Goal: Transaction & Acquisition: Obtain resource

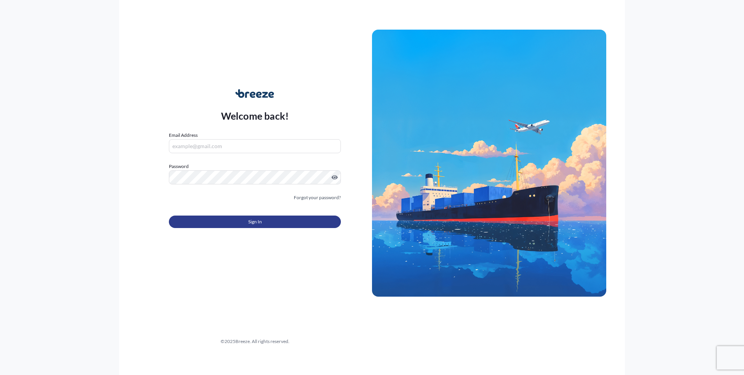
type input "[EMAIL_ADDRESS][DOMAIN_NAME]"
click at [200, 217] on button "Sign In" at bounding box center [255, 221] width 172 height 12
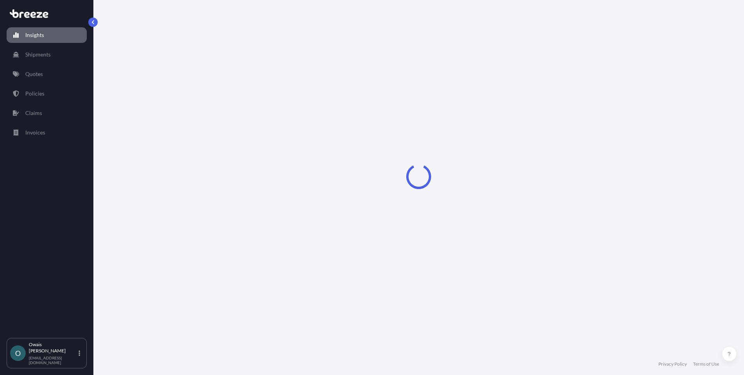
select select "2025"
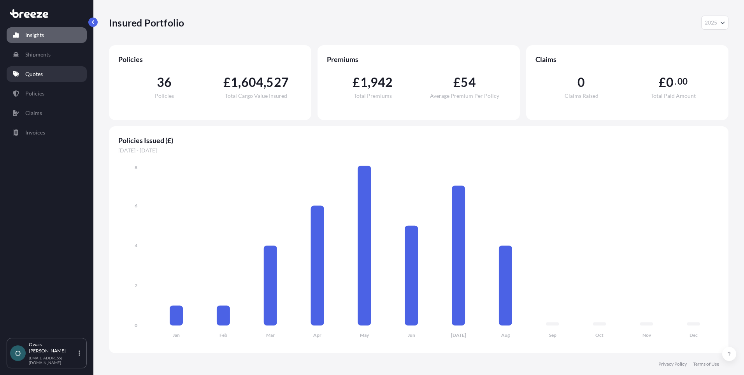
click at [40, 74] on p "Quotes" at bounding box center [34, 74] width 18 height 8
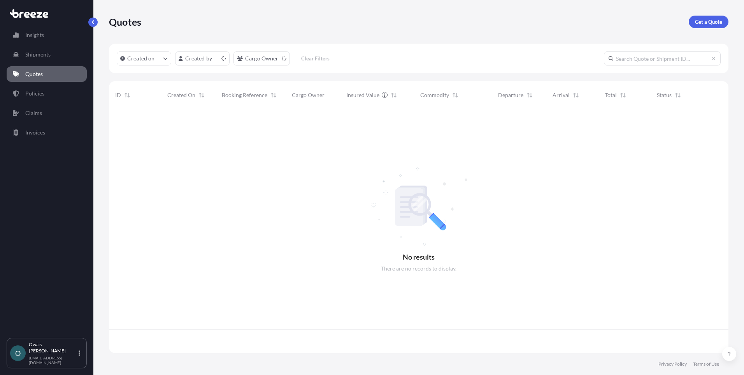
scroll to position [242, 614]
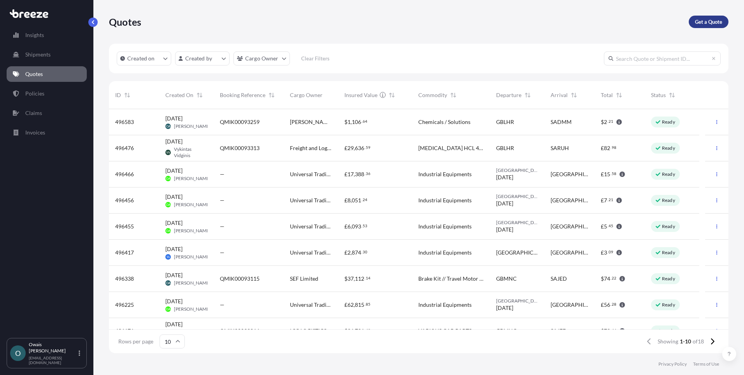
click at [716, 22] on p "Get a Quote" at bounding box center [708, 22] width 27 height 8
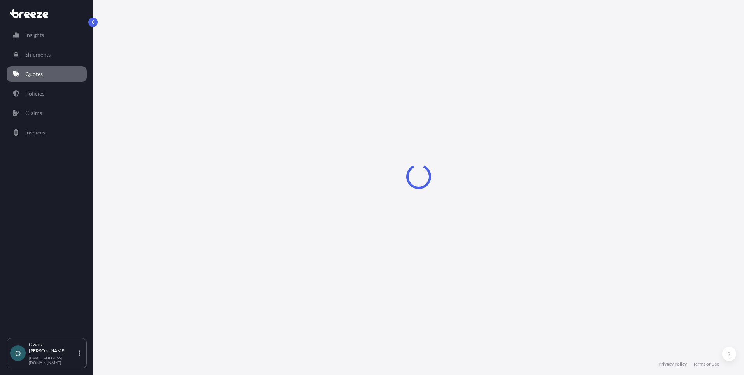
select select "Road"
select select "Air"
select select "1"
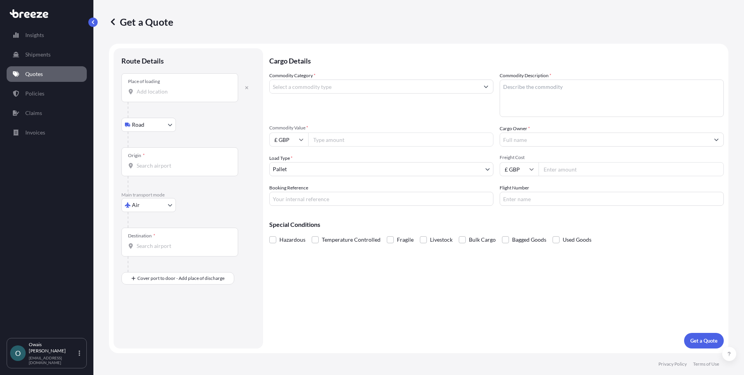
click at [158, 95] on div "Place of loading" at bounding box center [179, 87] width 117 height 29
click at [158, 95] on input "Place of loading" at bounding box center [183, 92] width 92 height 8
paste input "High Wycombe"
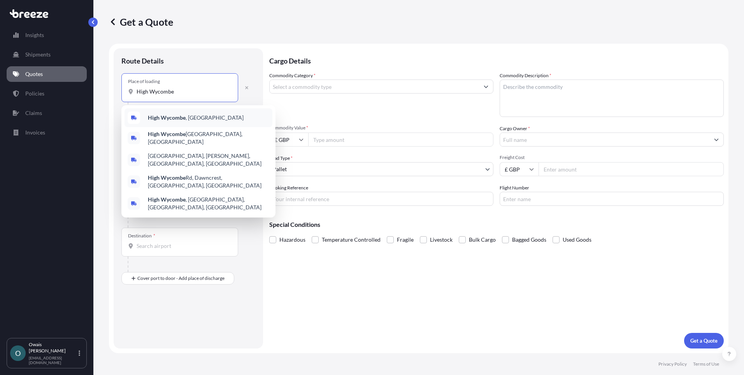
click at [166, 118] on b "High Wycombe" at bounding box center [167, 117] width 38 height 7
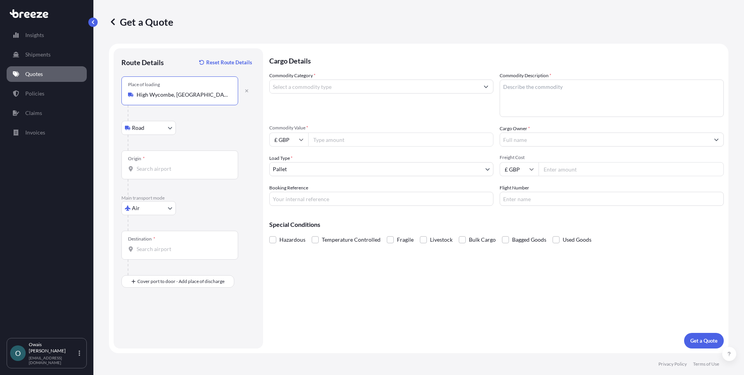
type input "High Wycombe, [GEOGRAPHIC_DATA]"
click at [167, 171] on input "Origin *" at bounding box center [183, 169] width 92 height 8
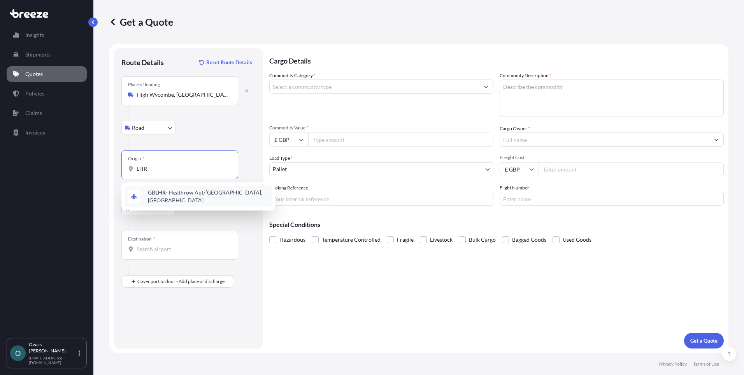
click at [166, 192] on span "GB LHR - Heathrow Apt/[GEOGRAPHIC_DATA], [GEOGRAPHIC_DATA]" at bounding box center [208, 196] width 121 height 16
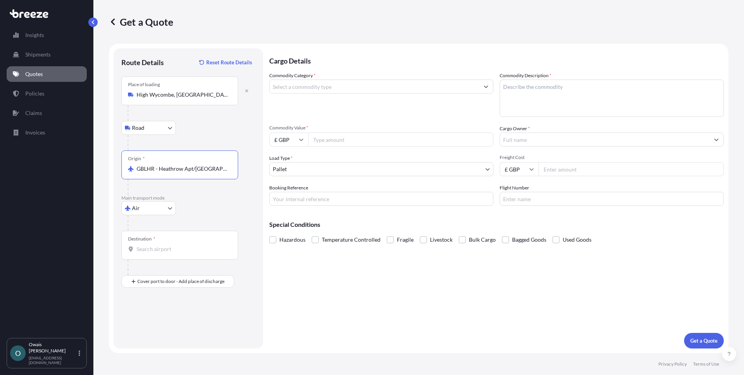
type input "GBLHR - Heathrow Apt/[GEOGRAPHIC_DATA], [GEOGRAPHIC_DATA]"
click at [175, 253] on div "Destination *" at bounding box center [179, 245] width 117 height 29
click at [175, 253] on input "Destination *" at bounding box center [183, 249] width 92 height 8
click at [166, 271] on span "AE DXB - [GEOGRAPHIC_DATA], [GEOGRAPHIC_DATA]" at bounding box center [208, 277] width 121 height 16
type input "AEDXB - [GEOGRAPHIC_DATA], [GEOGRAPHIC_DATA]"
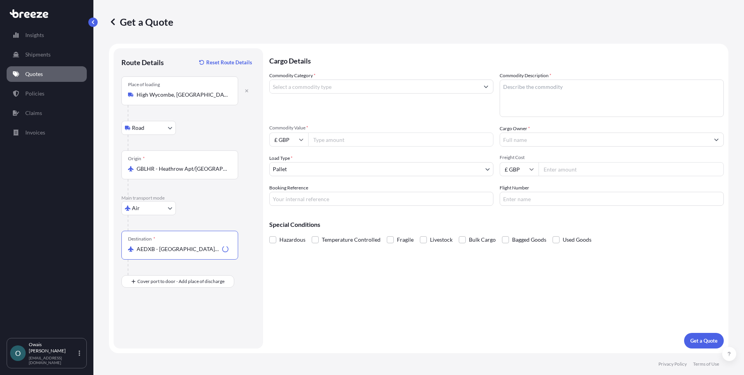
click at [315, 87] on input "Commodity Category *" at bounding box center [374, 86] width 209 height 14
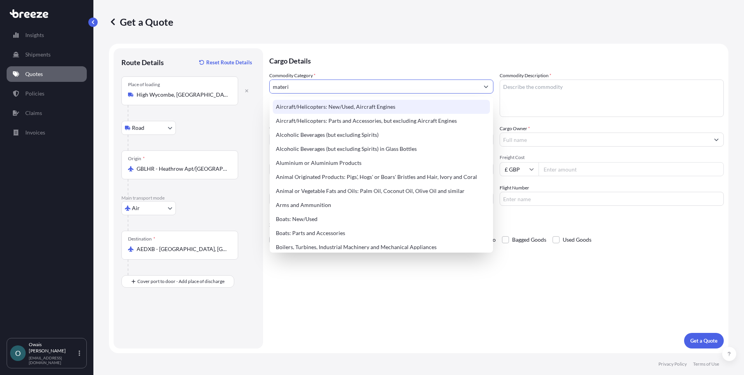
drag, startPoint x: 306, startPoint y: 88, endPoint x: 253, endPoint y: 88, distance: 53.0
click at [253, 88] on form "Route Details Reset Route Details Place of loading [GEOGRAPHIC_DATA] Rail Origi…" at bounding box center [419, 198] width 620 height 309
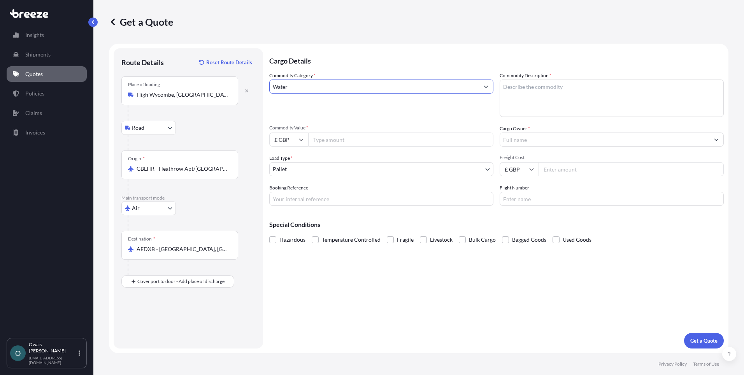
drag, startPoint x: 322, startPoint y: 88, endPoint x: 260, endPoint y: 88, distance: 62.3
click at [260, 88] on form "Route Details Reset Route Details Place of loading [GEOGRAPHIC_DATA] Road Rail …" at bounding box center [419, 198] width 620 height 309
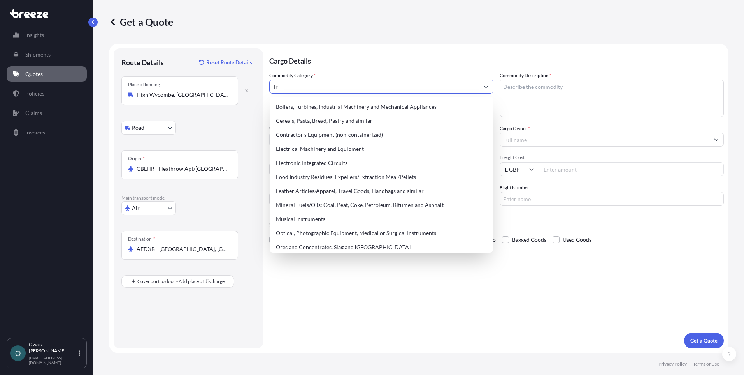
type input "T"
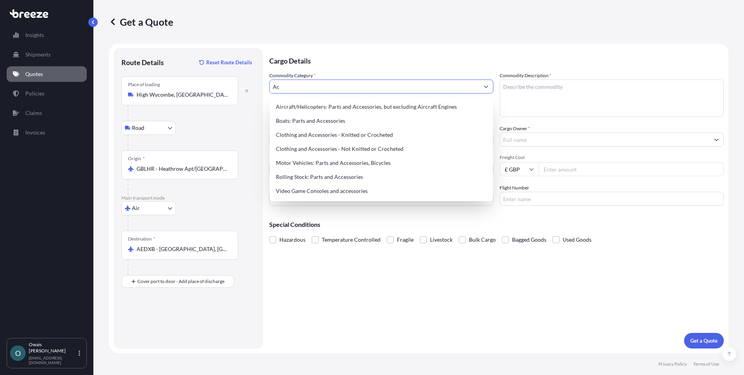
type input "A"
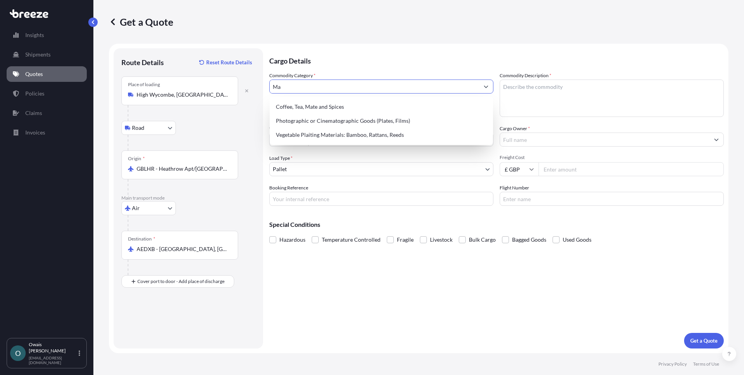
type input "M"
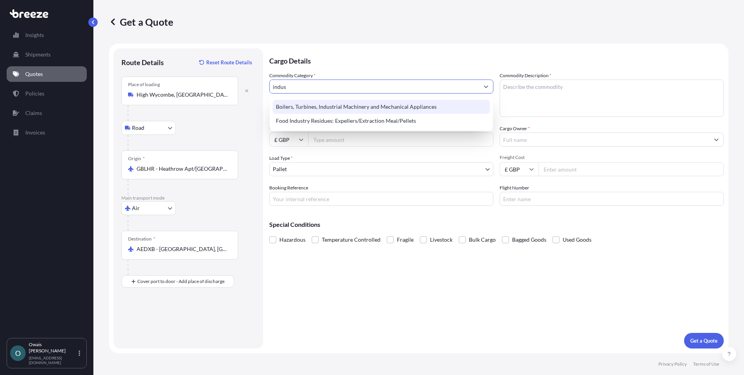
click at [349, 106] on div "Boilers, Turbines, Industrial Machinery and Mechanical Appliances" at bounding box center [381, 107] width 217 height 14
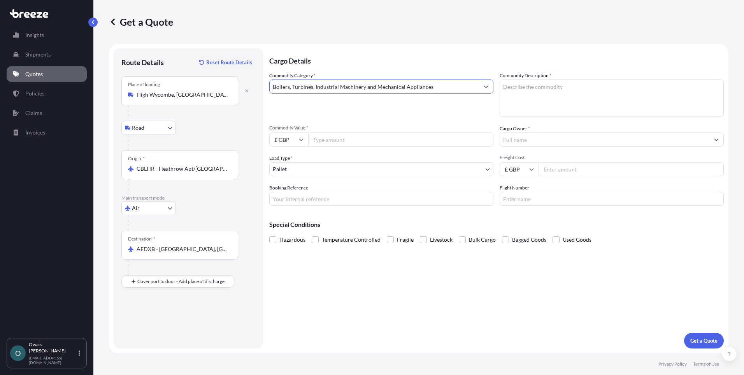
type input "Boilers, Turbines, Industrial Machinery and Mechanical Appliances"
click at [531, 87] on textarea "Commodity Description *" at bounding box center [612, 97] width 224 height 37
click at [550, 105] on textarea "Commodity Description *" at bounding box center [612, 97] width 224 height 37
paste textarea "Water Treatment Materials"
type textarea "Water Treatment Materials"
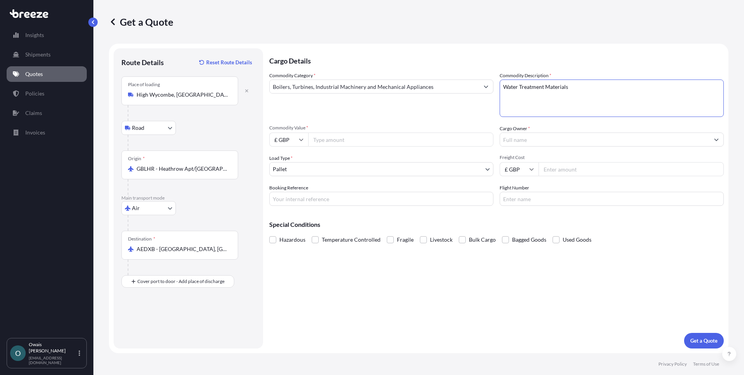
click at [292, 140] on input "£ GBP" at bounding box center [288, 139] width 39 height 14
click at [288, 164] on div "€ EUR" at bounding box center [289, 160] width 33 height 15
type input "€ EUR"
click at [328, 141] on input "Commodity Value *" at bounding box center [400, 139] width 185 height 14
type input "37905"
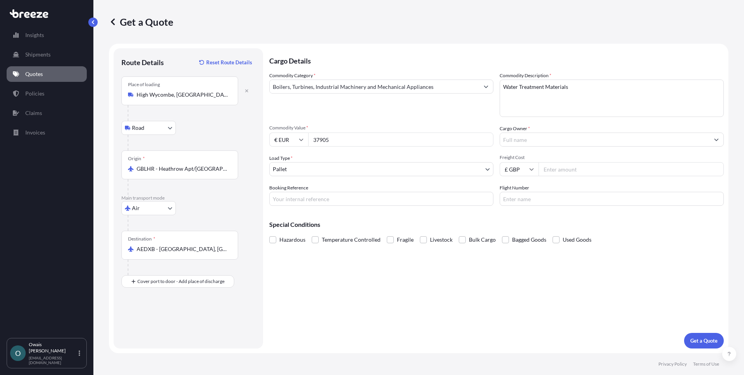
click at [560, 139] on input "Cargo Owner *" at bounding box center [604, 139] width 209 height 14
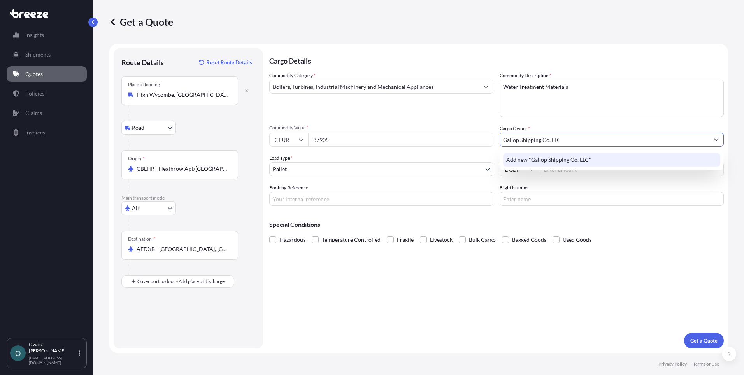
type input "Gallop Shipping Co. LLC"
click at [430, 178] on div "Commodity Category * Boilers, Turbines, Industrial Machinery and Mechanical App…" at bounding box center [496, 139] width 455 height 134
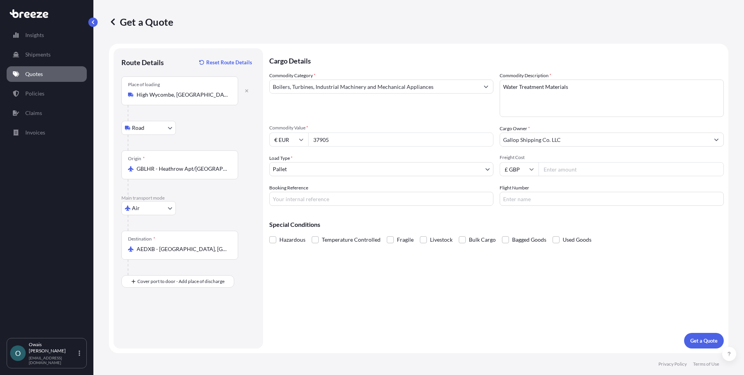
click at [554, 170] on input "Freight Cost" at bounding box center [631, 169] width 185 height 14
type input "40"
click at [382, 198] on input "Booking Reference" at bounding box center [381, 199] width 224 height 14
type input "QMIK00093876"
click at [491, 296] on div "Cargo Details Commodity Category * Boilers, Turbines, Industrial Machinery and …" at bounding box center [496, 198] width 455 height 300
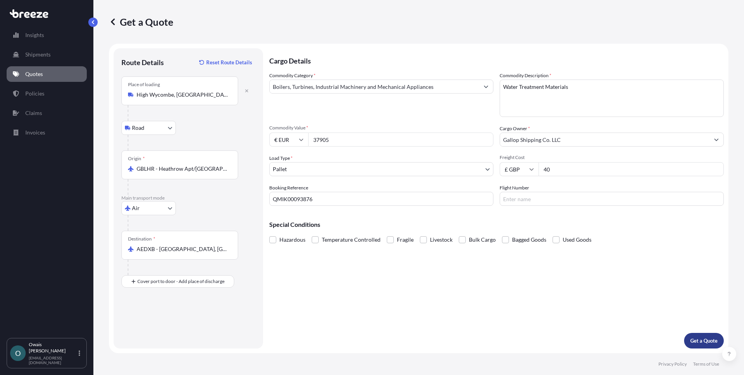
click at [692, 339] on p "Get a Quote" at bounding box center [704, 340] width 27 height 8
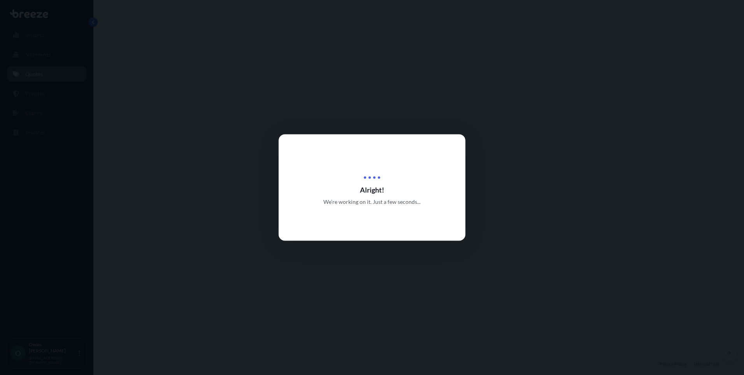
select select "Road"
select select "Air"
select select "1"
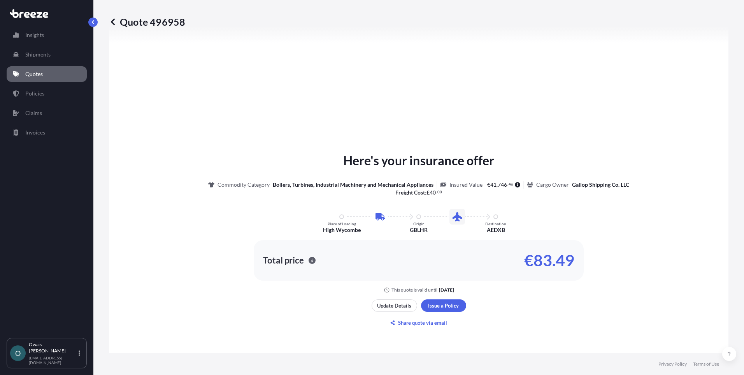
scroll to position [304, 0]
